Goal: Information Seeking & Learning: Learn about a topic

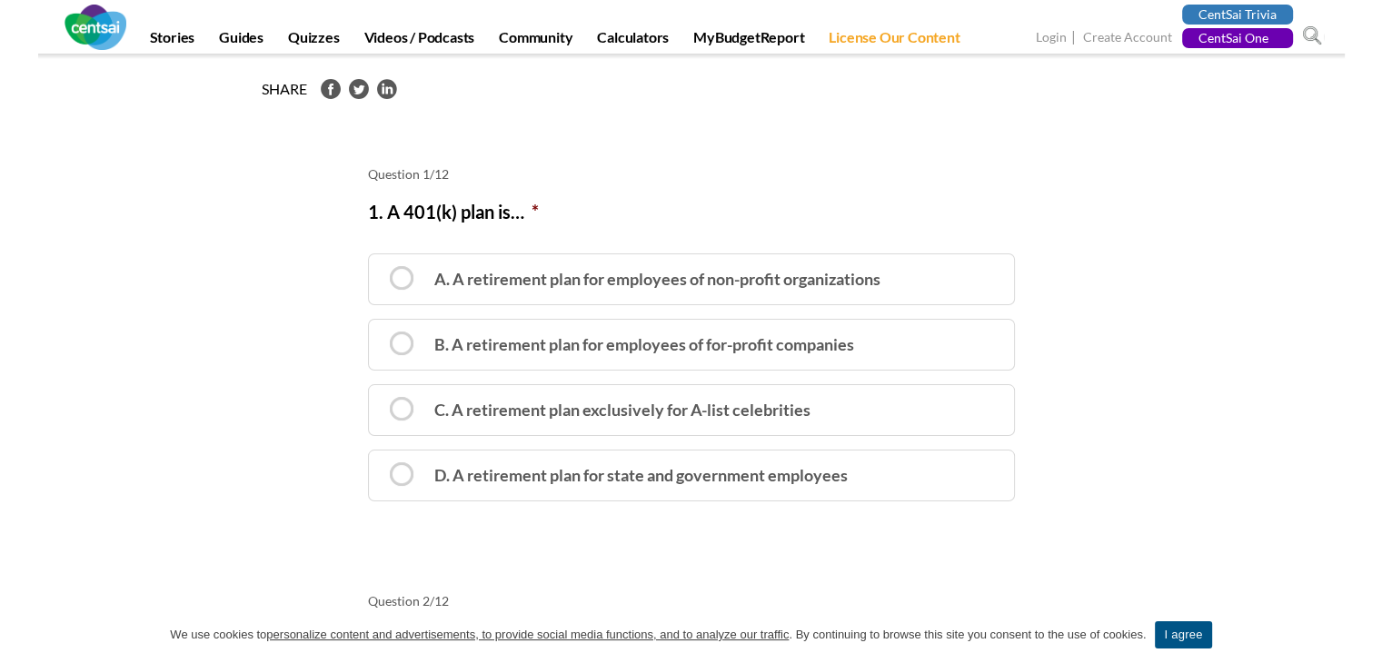
scroll to position [223, 0]
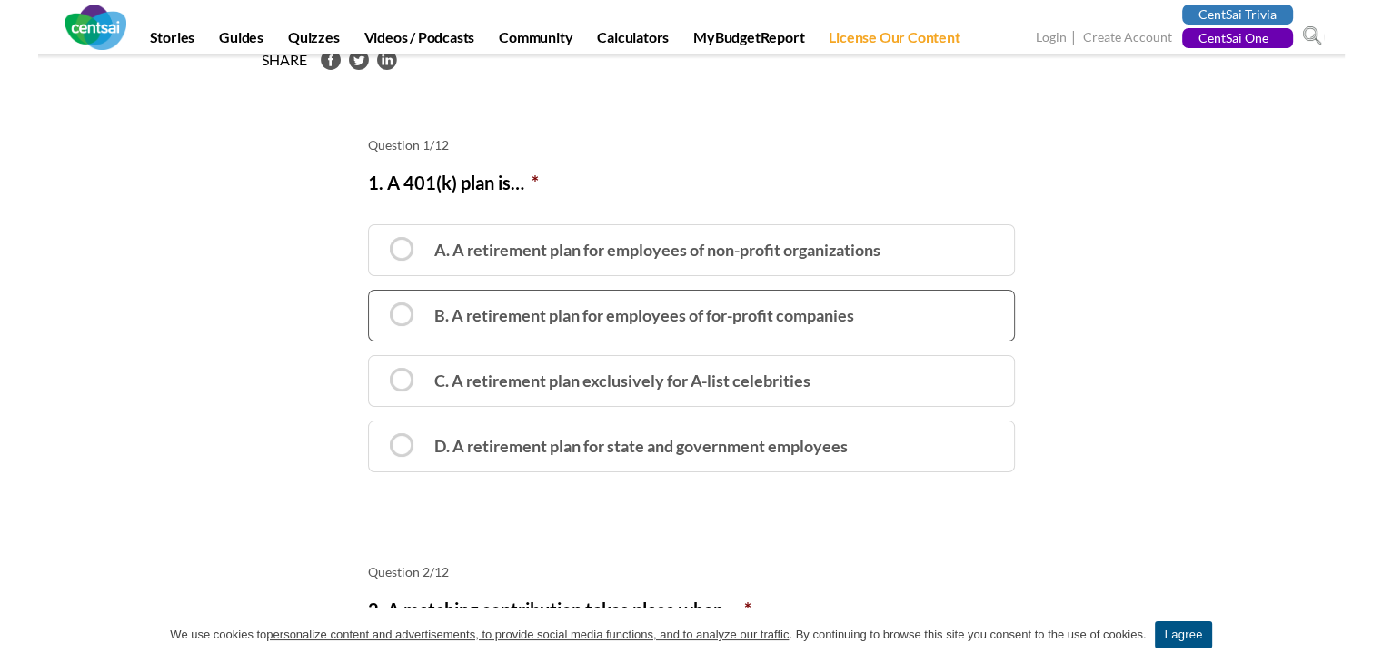
click at [558, 317] on label "B. A retirement plan for employees of for-profit companies" at bounding box center [691, 316] width 647 height 52
click at [381, 307] on input "B. A retirement plan for employees of for-profit companies" at bounding box center [375, 301] width 12 height 12
radio input "true"
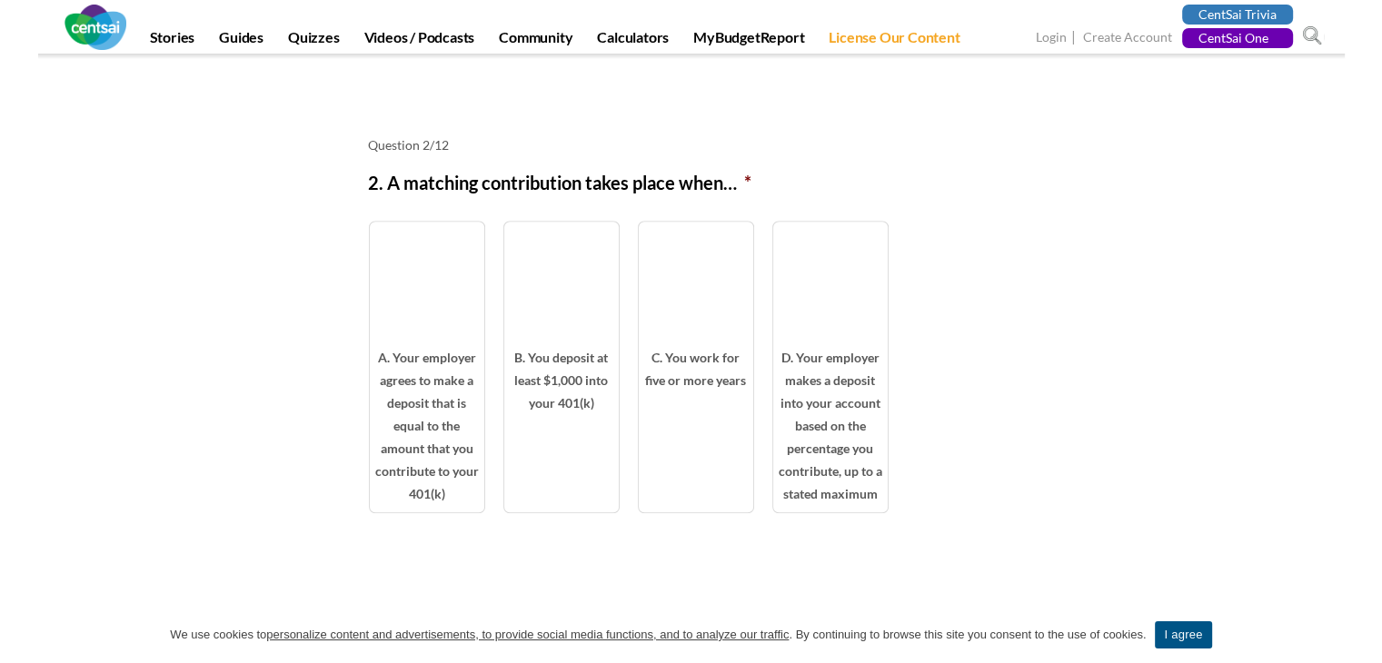
scroll to position [916, 0]
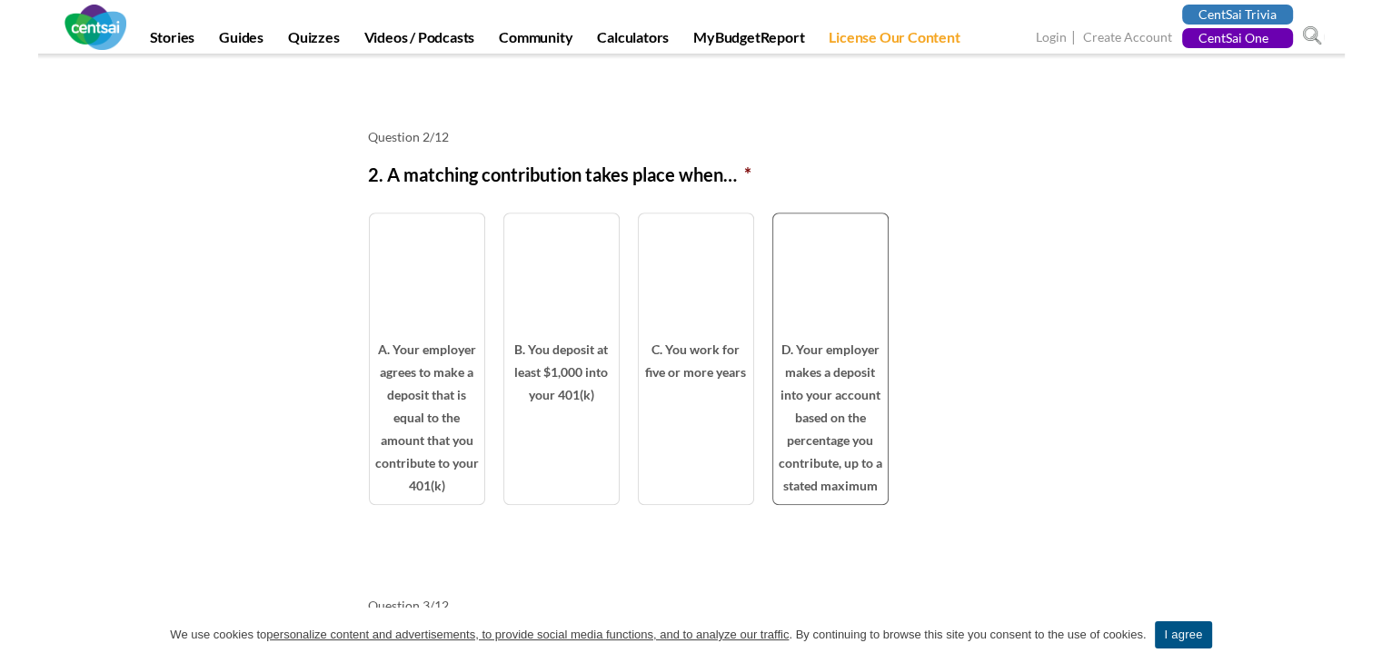
click at [854, 360] on span "D. Your employer makes a deposit into your account based on the percentage you …" at bounding box center [830, 421] width 114 height 166
radio input "true"
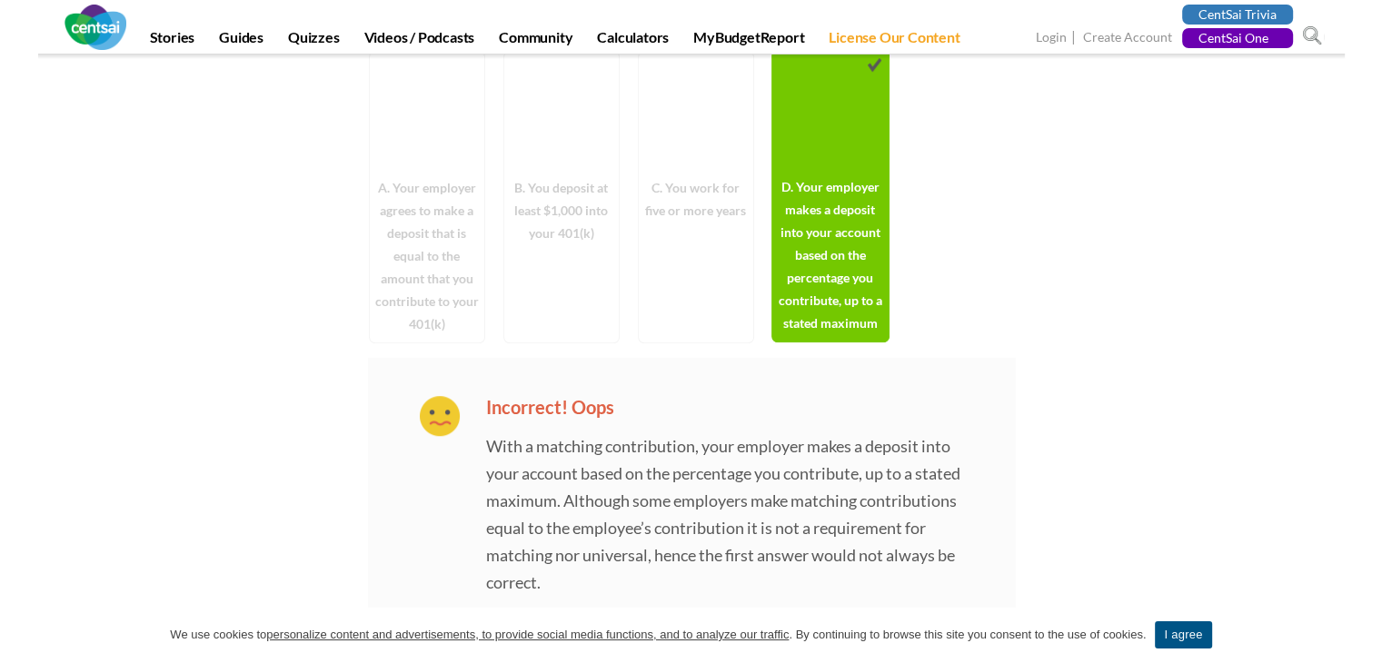
scroll to position [1076, 0]
click at [411, 280] on span "A. Your employer agrees to make a deposit that is equal to the amount that you …" at bounding box center [427, 261] width 114 height 166
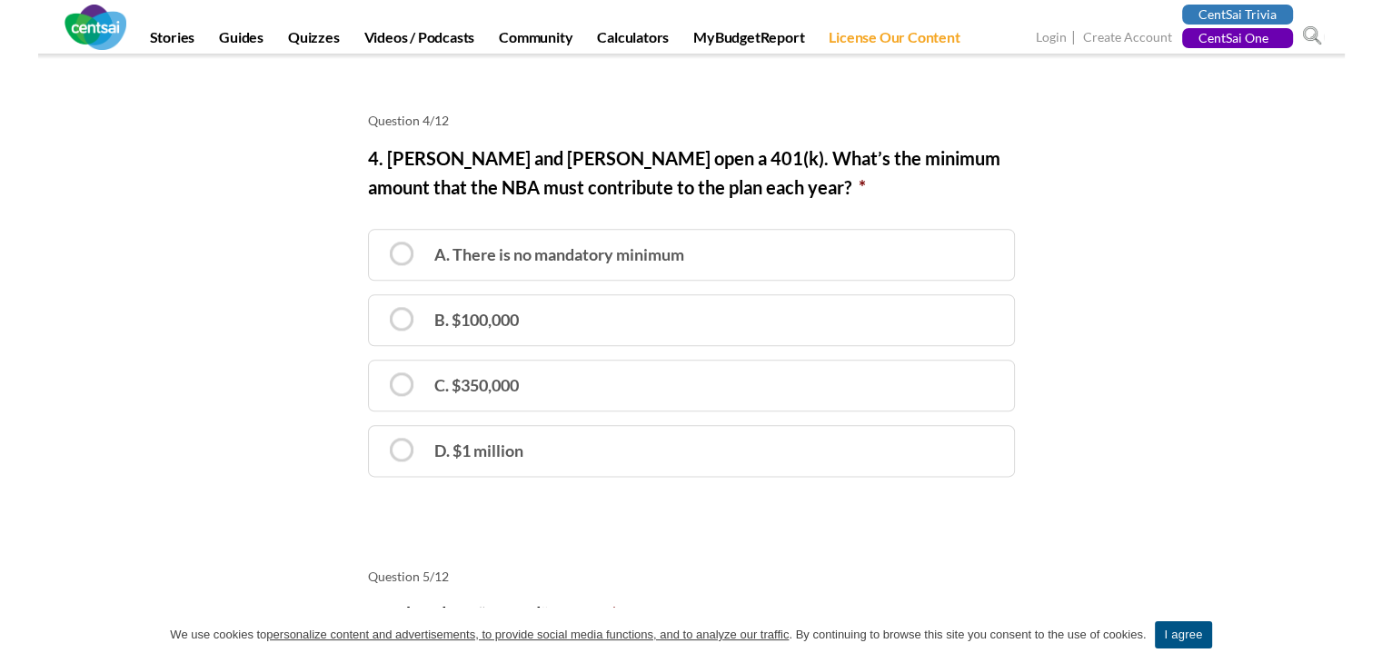
scroll to position [2136, 0]
click at [600, 245] on label "A. There is no mandatory minimum" at bounding box center [691, 256] width 647 height 52
click at [381, 245] on input "A. There is no mandatory minimum" at bounding box center [375, 241] width 12 height 12
radio input "true"
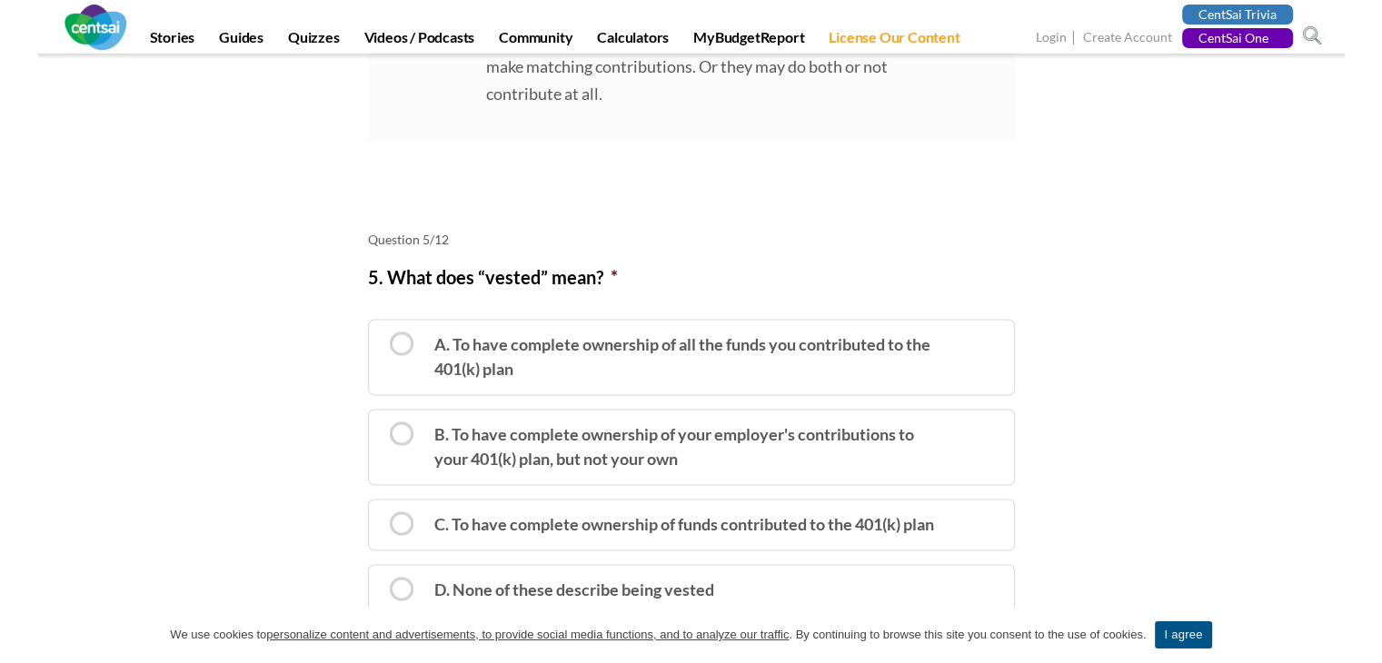
scroll to position [2709, 0]
